Goal: Transaction & Acquisition: Subscribe to service/newsletter

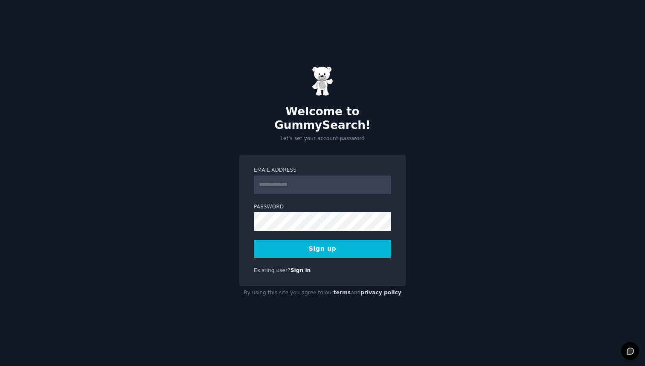
click at [278, 183] on input "Email Address" at bounding box center [322, 184] width 137 height 19
type input "**********"
click at [346, 232] on form "**********" at bounding box center [322, 211] width 137 height 91
click at [340, 247] on button "Sign up" at bounding box center [322, 249] width 137 height 18
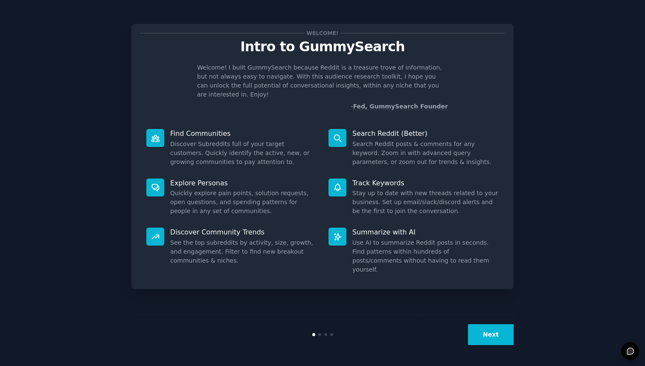
click at [488, 332] on button "Next" at bounding box center [491, 334] width 46 height 21
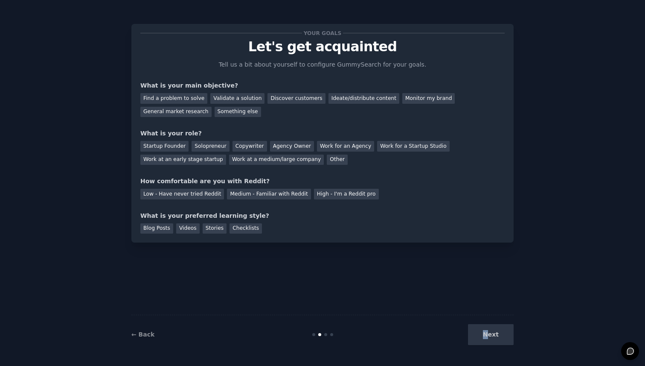
click at [488, 332] on div "Next" at bounding box center [450, 334] width 128 height 21
click at [286, 97] on div "Discover customers" at bounding box center [297, 98] width 58 height 11
click at [239, 147] on div "Copywriter" at bounding box center [250, 146] width 35 height 11
click at [152, 149] on div "Startup Founder" at bounding box center [164, 146] width 48 height 11
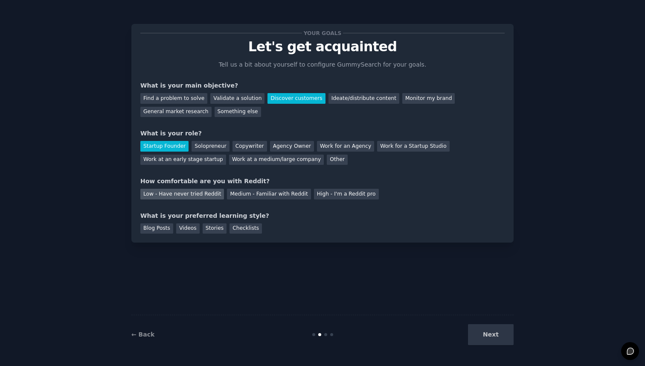
click at [205, 193] on div "Low - Have never tried Reddit" at bounding box center [182, 194] width 84 height 11
click at [190, 230] on div "Videos" at bounding box center [187, 228] width 23 height 11
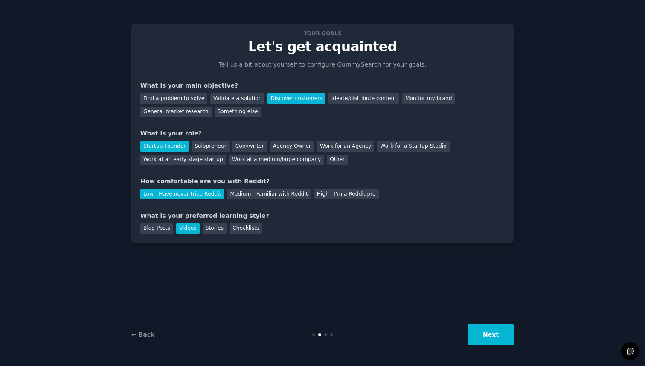
click at [498, 337] on button "Next" at bounding box center [491, 334] width 46 height 21
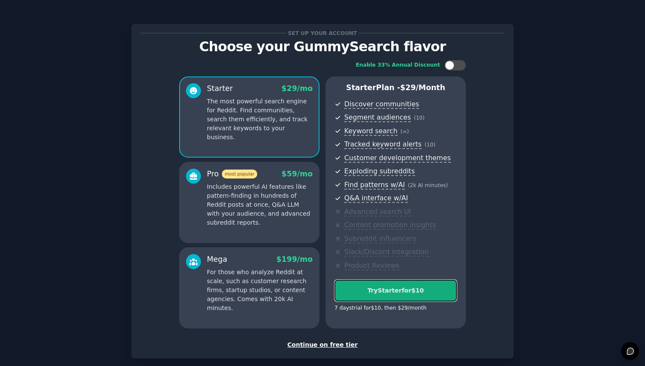
click at [406, 296] on button "Try Starter for $10" at bounding box center [396, 291] width 123 height 22
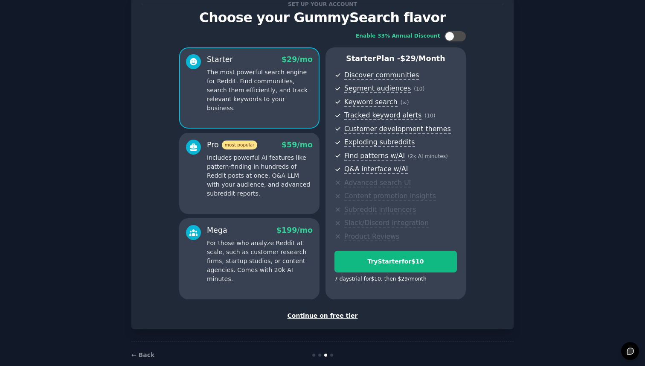
scroll to position [44, 0]
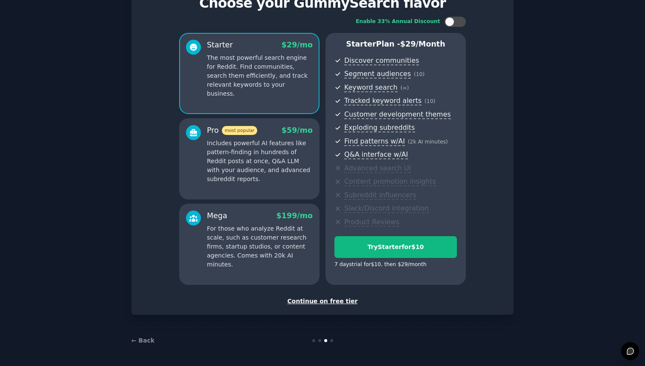
click at [329, 304] on div "Continue on free tier" at bounding box center [322, 301] width 365 height 9
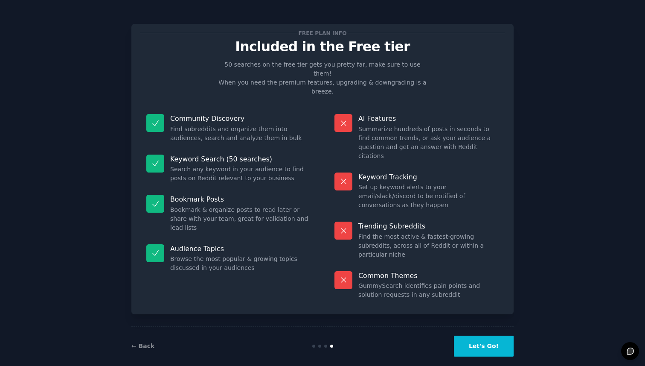
click at [491, 336] on button "Let's Go!" at bounding box center [484, 346] width 60 height 21
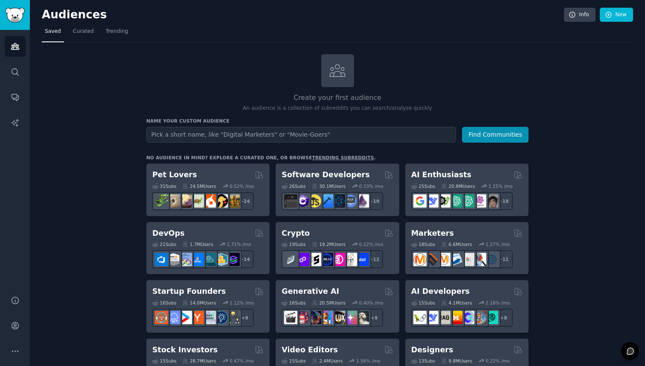
click at [202, 136] on input "text" at bounding box center [301, 135] width 310 height 16
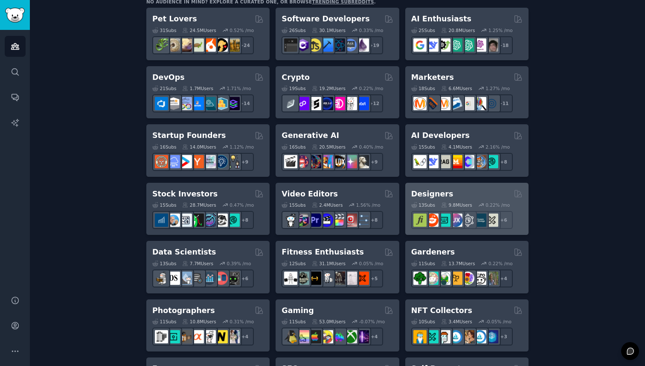
scroll to position [151, 0]
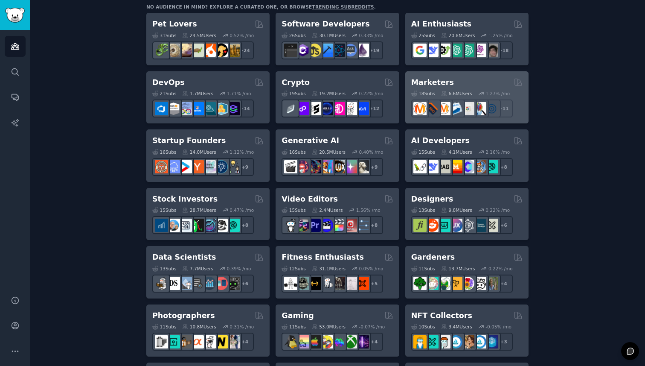
click at [433, 80] on h2 "Marketers" at bounding box center [433, 82] width 43 height 11
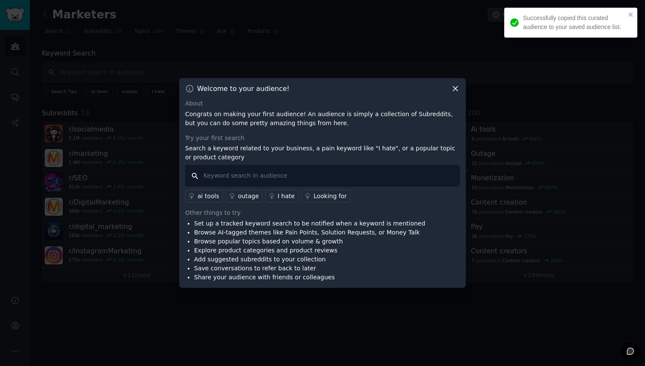
click at [320, 183] on input "text" at bounding box center [322, 176] width 275 height 22
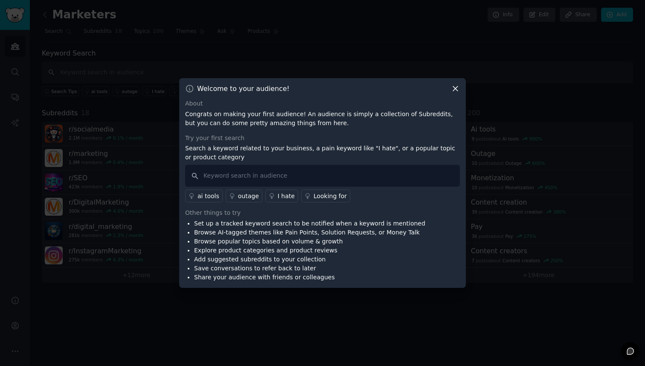
click at [270, 114] on p "Congrats on making your first audience! An audience is simply a collection of S…" at bounding box center [322, 119] width 275 height 18
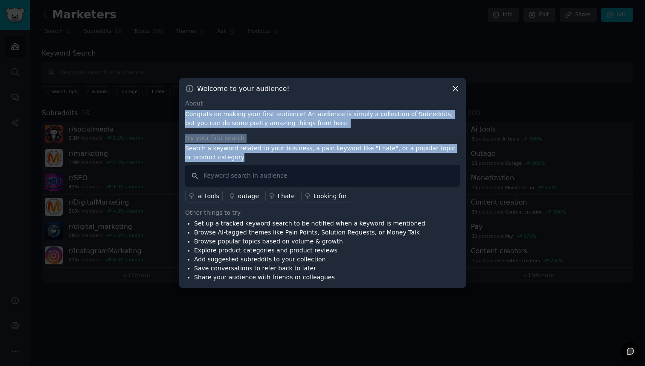
drag, startPoint x: 270, startPoint y: 114, endPoint x: 301, endPoint y: 160, distance: 56.0
click at [301, 160] on div "About Congrats on making your first audience! An audience is simply a collectio…" at bounding box center [322, 190] width 275 height 183
click at [301, 160] on p "Search a keyword related to your business, a pain keyword like "I hate", or a p…" at bounding box center [322, 153] width 275 height 18
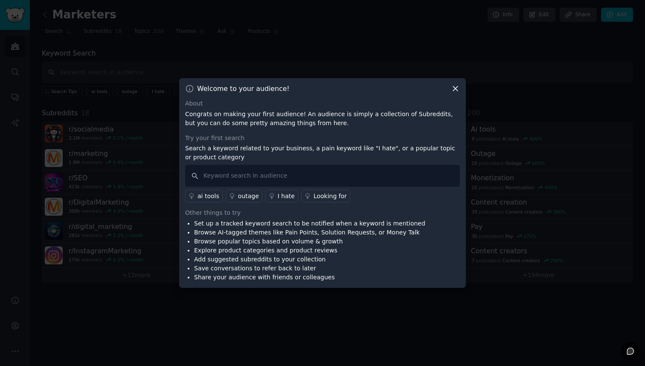
click at [204, 197] on div "ai tools" at bounding box center [209, 196] width 22 height 9
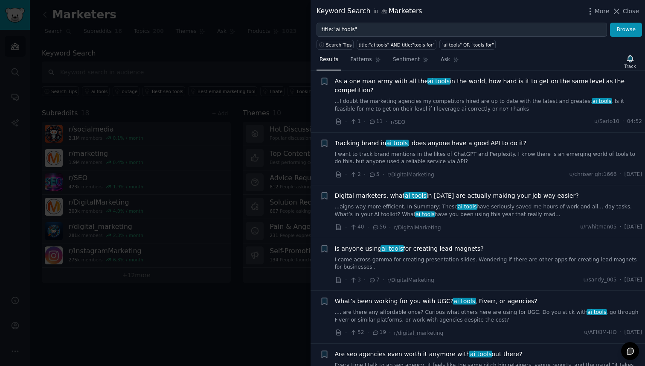
scroll to position [67, 0]
click at [428, 196] on span "Digital marketers, what ai tools in 2025 are actually making your job way easie…" at bounding box center [457, 195] width 244 height 9
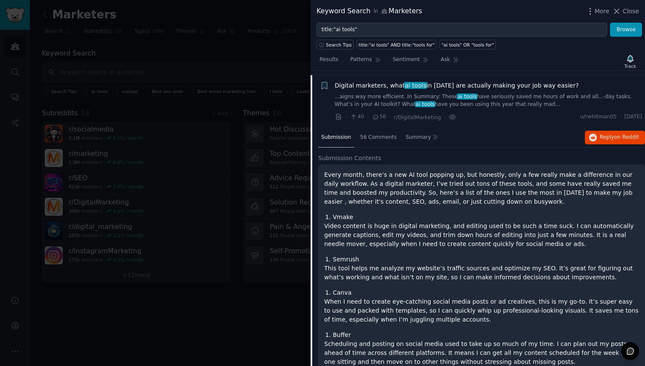
scroll to position [181, 0]
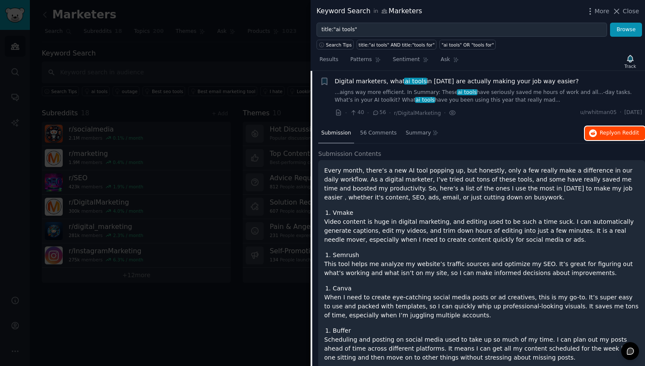
click at [610, 132] on span "Reply on Reddit" at bounding box center [619, 133] width 39 height 8
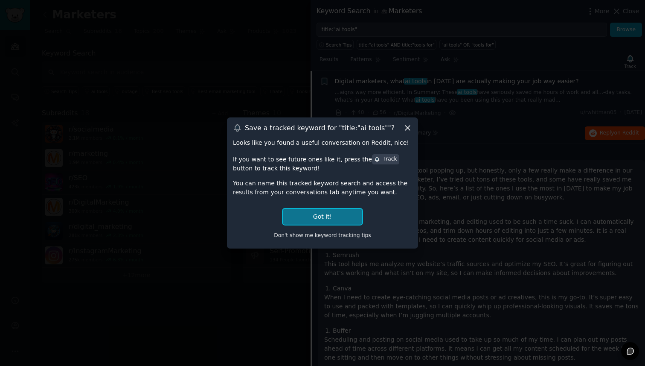
click at [322, 220] on button "Got it!" at bounding box center [322, 217] width 79 height 16
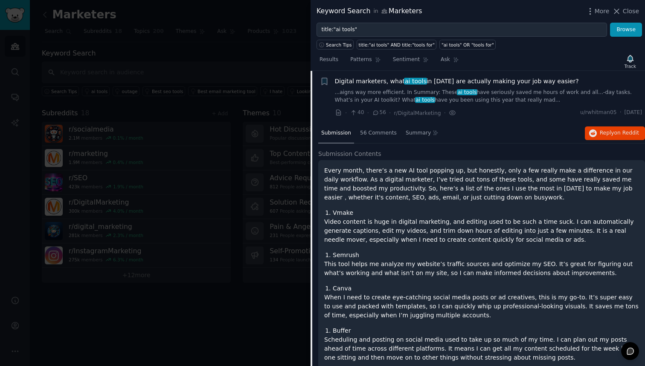
click at [202, 298] on div at bounding box center [322, 183] width 645 height 366
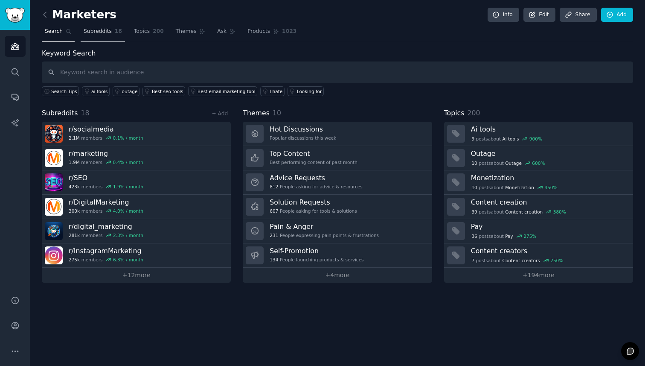
click at [95, 34] on span "Subreddits" at bounding box center [98, 32] width 28 height 8
